Goal: Task Accomplishment & Management: Manage account settings

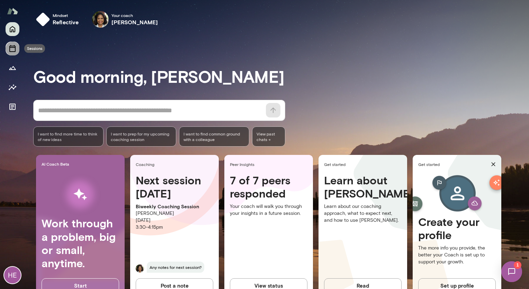
click at [12, 49] on icon "Sessions" at bounding box center [12, 48] width 8 height 8
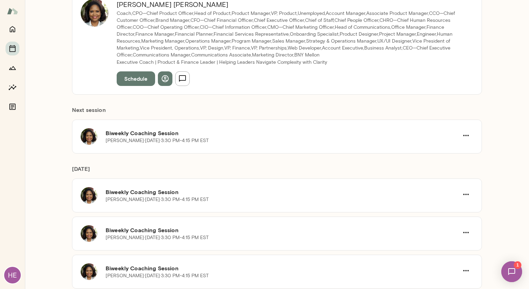
scroll to position [104, 0]
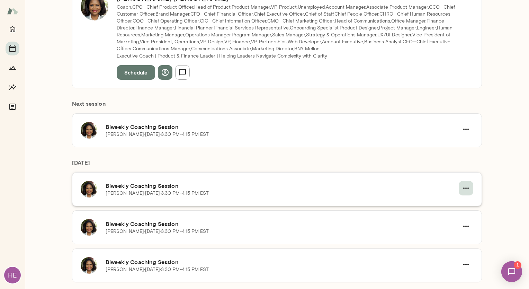
click at [462, 190] on icon "button" at bounding box center [466, 188] width 8 height 8
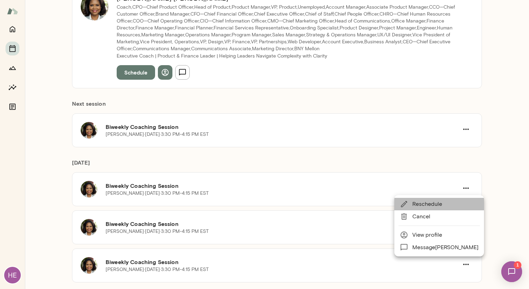
click at [444, 201] on span "Reschedule" at bounding box center [445, 204] width 66 height 8
